Goal: Find specific page/section: Find specific page/section

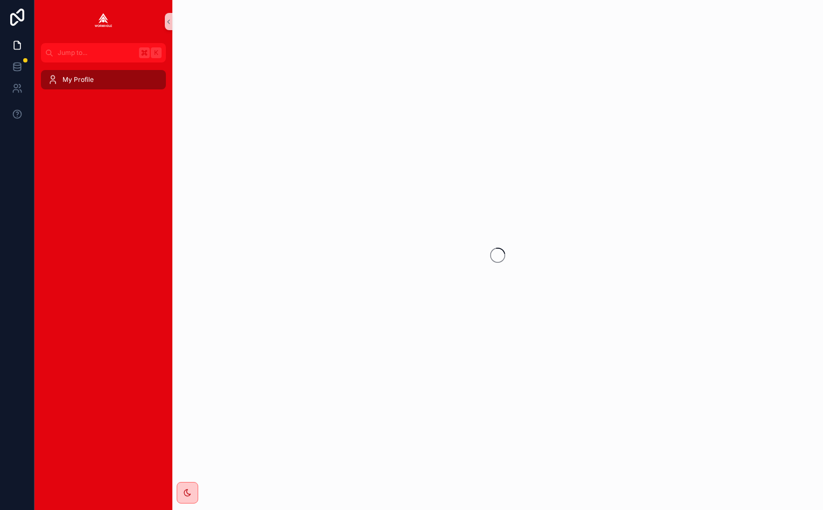
click at [76, 90] on div "My Profile" at bounding box center [103, 80] width 138 height 22
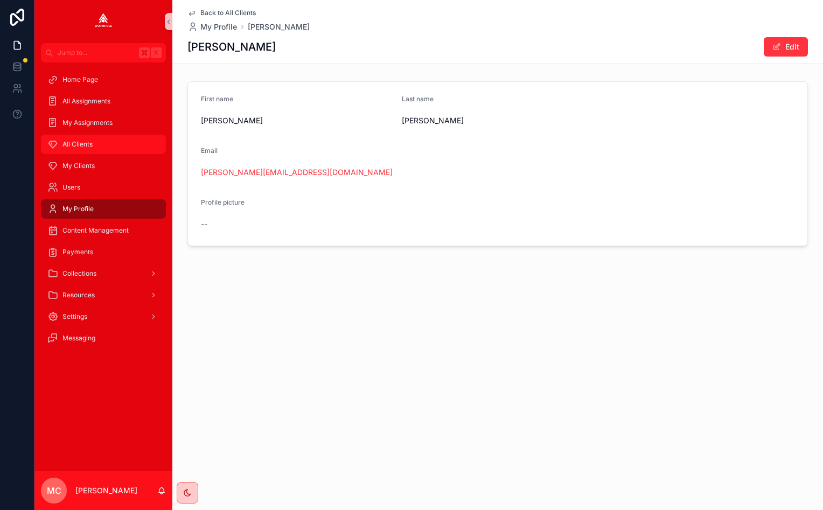
click at [79, 147] on span "All Clients" at bounding box center [77, 144] width 30 height 9
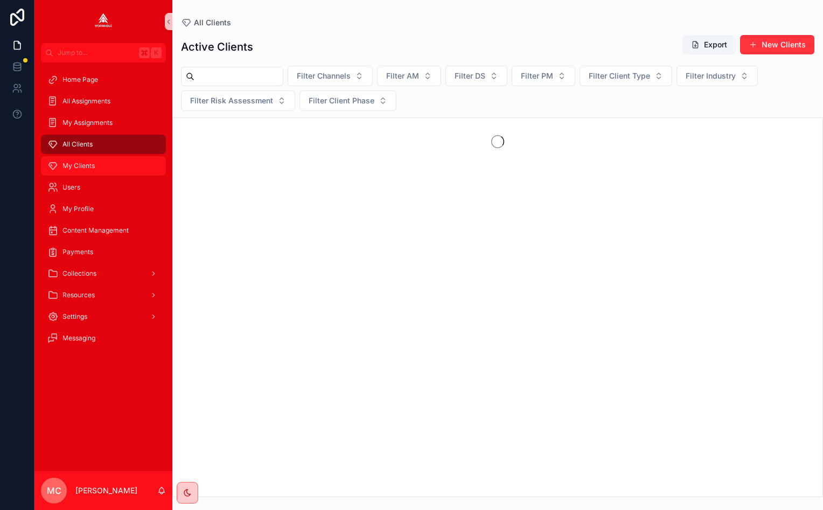
click at [85, 165] on span "My Clients" at bounding box center [78, 165] width 32 height 9
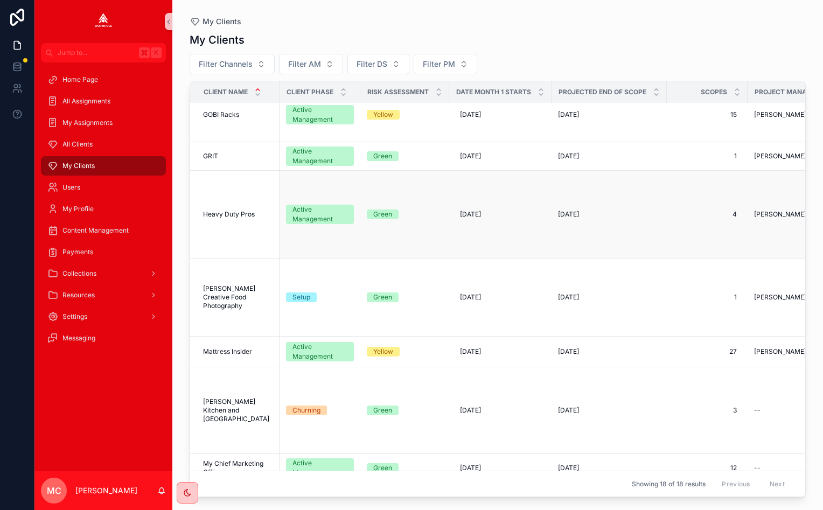
scroll to position [388, 0]
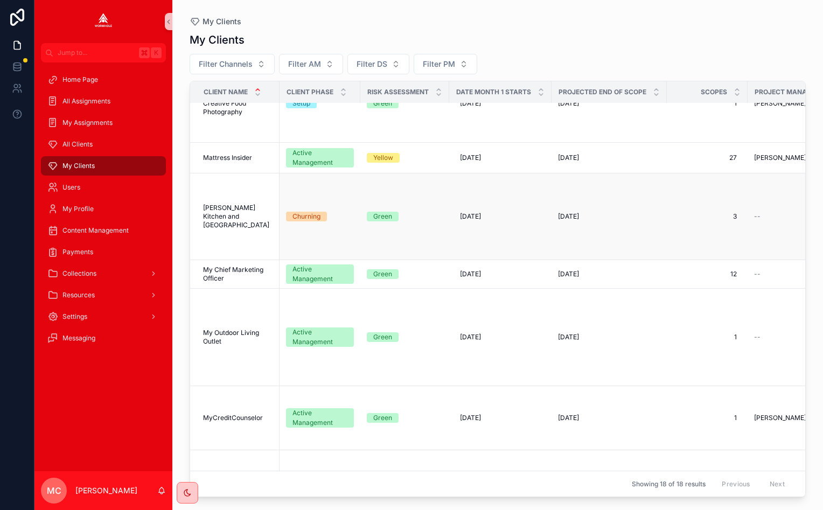
click at [212, 219] on span "McManus Kitchen and Bath" at bounding box center [238, 216] width 70 height 26
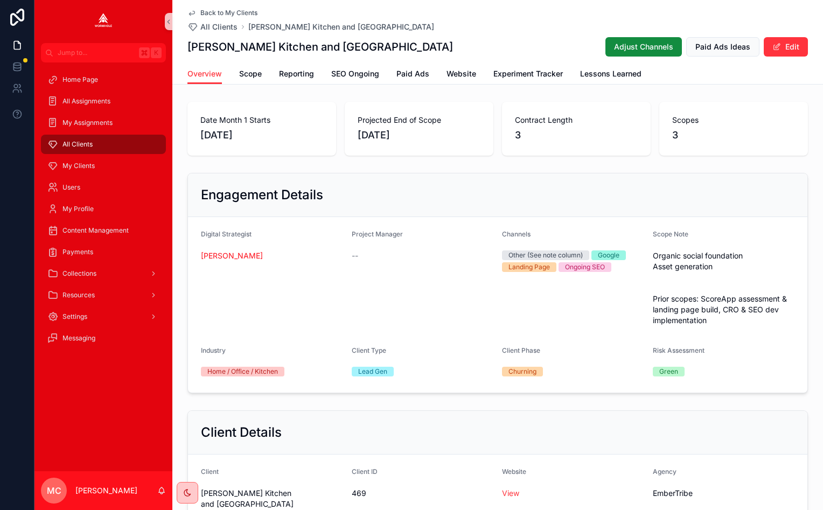
click at [549, 186] on div "Engagement Details" at bounding box center [497, 195] width 619 height 44
click at [58, 79] on icon "scrollable content" at bounding box center [52, 79] width 11 height 11
